Goal: Task Accomplishment & Management: Manage account settings

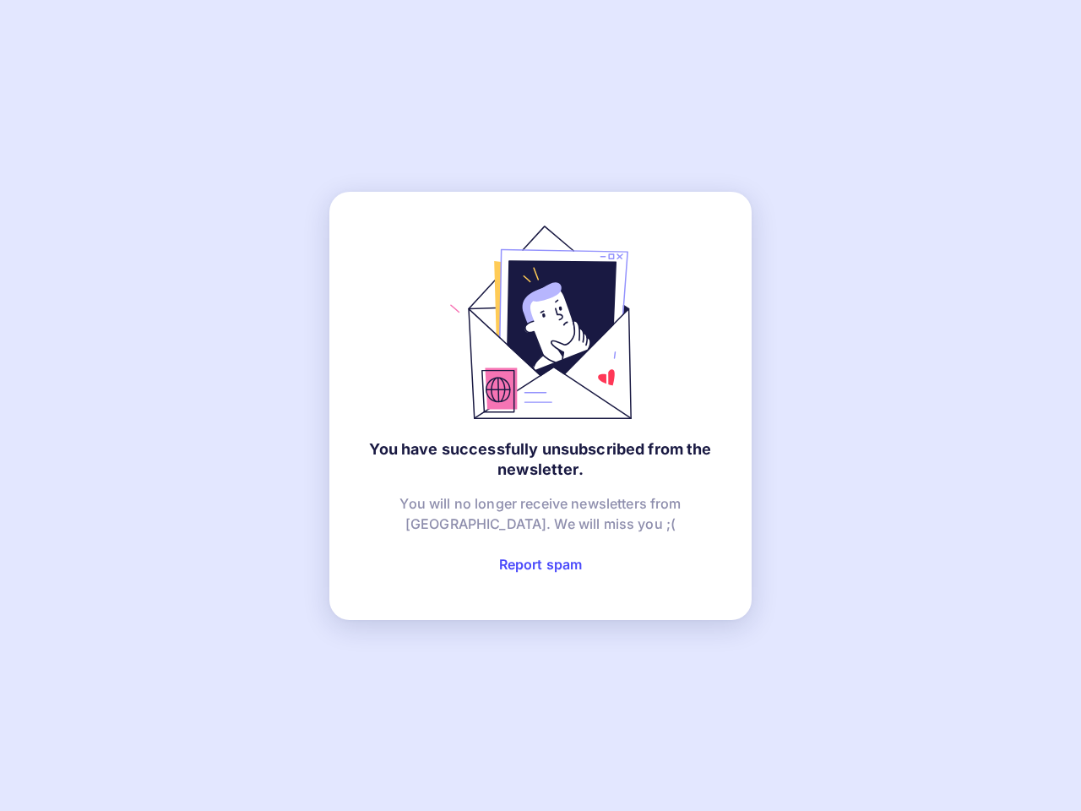
click at [541, 564] on link "Report spam" at bounding box center [541, 564] width 84 height 17
